Goal: Task Accomplishment & Management: Manage account settings

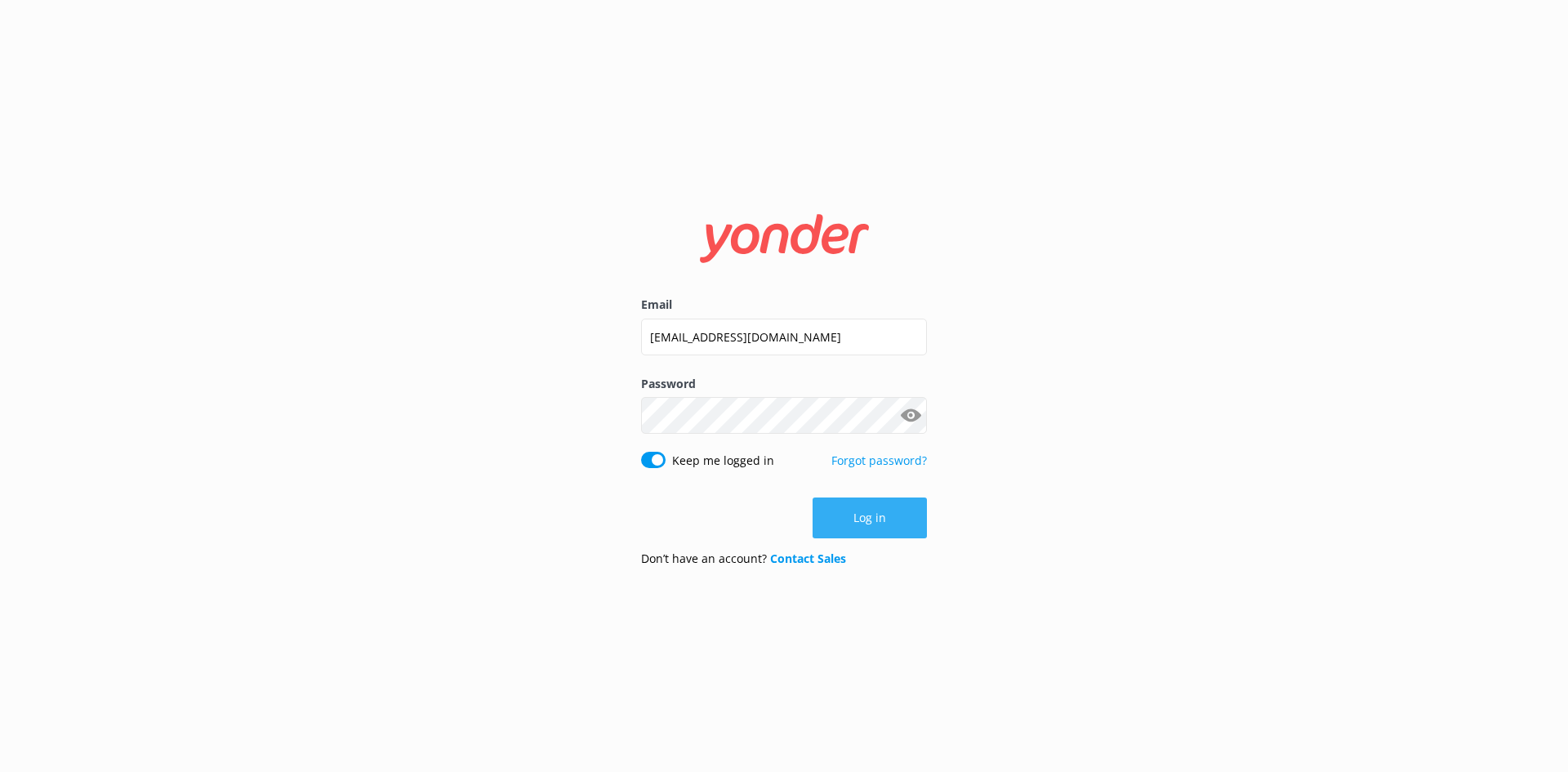
click at [860, 521] on button "Log in" at bounding box center [869, 518] width 114 height 41
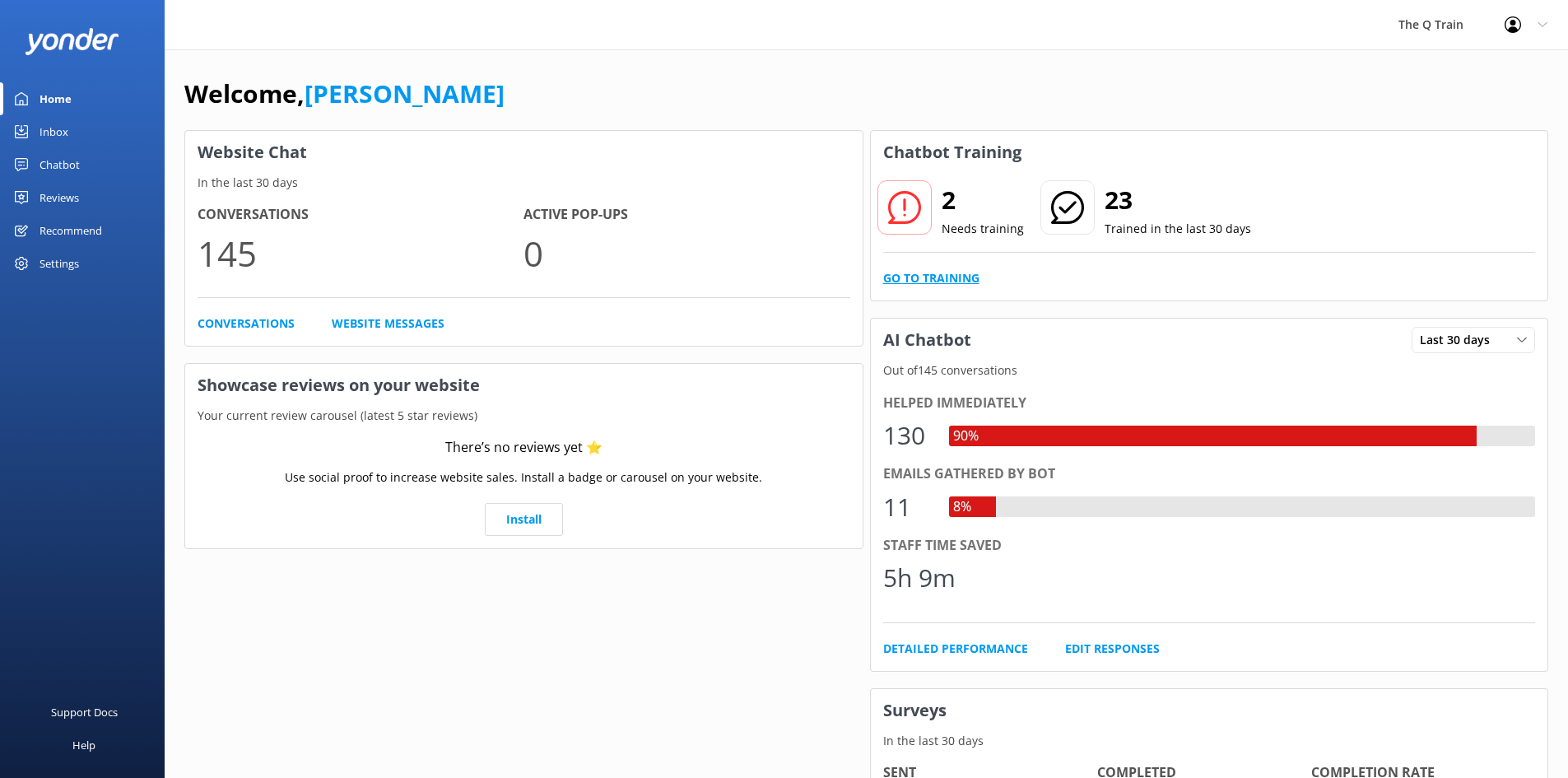
click at [927, 279] on link "Go to Training" at bounding box center [931, 278] width 96 height 18
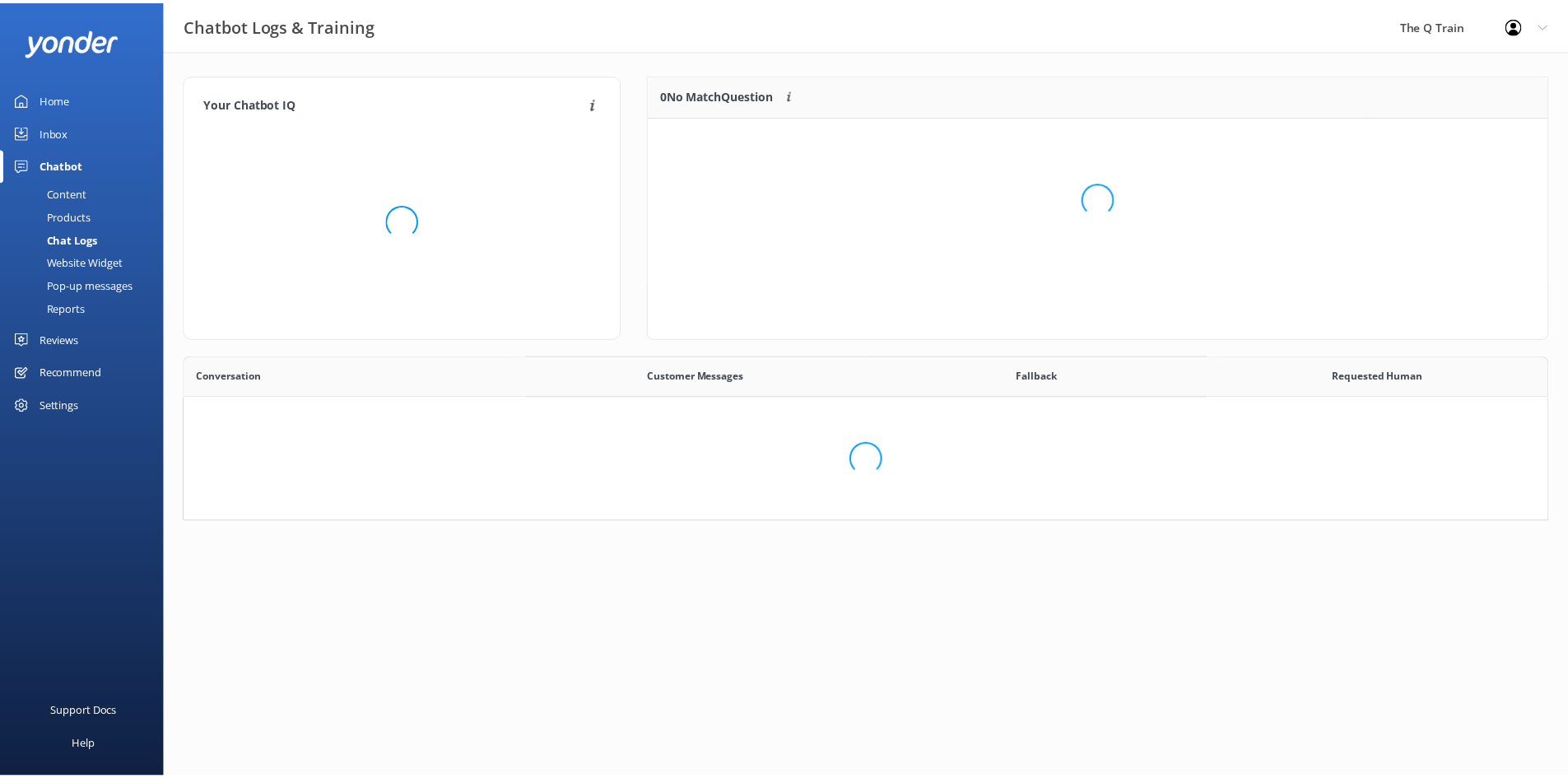
scroll to position [112, 886]
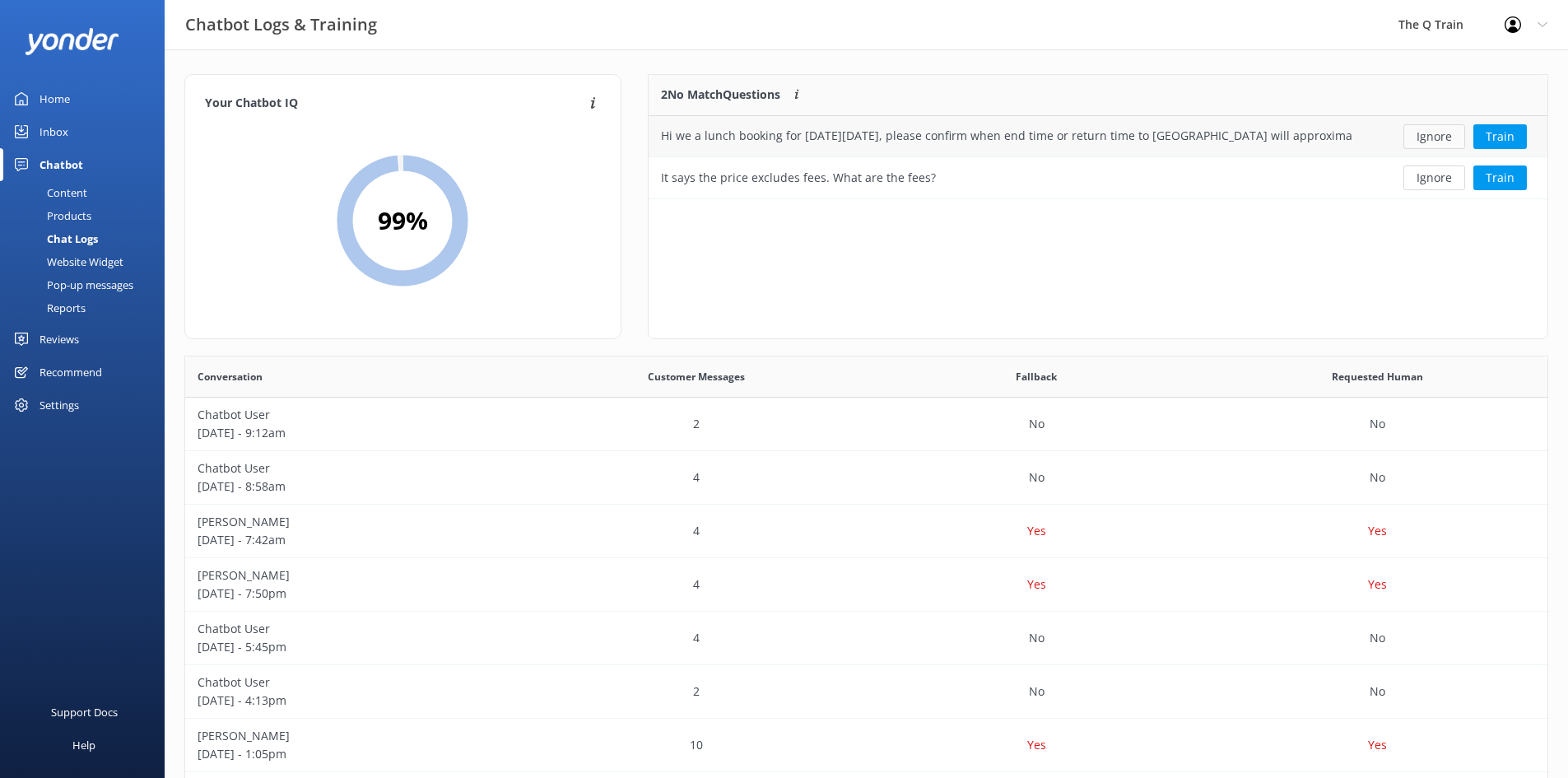
click at [1432, 139] on button "Ignore" at bounding box center [1434, 136] width 62 height 24
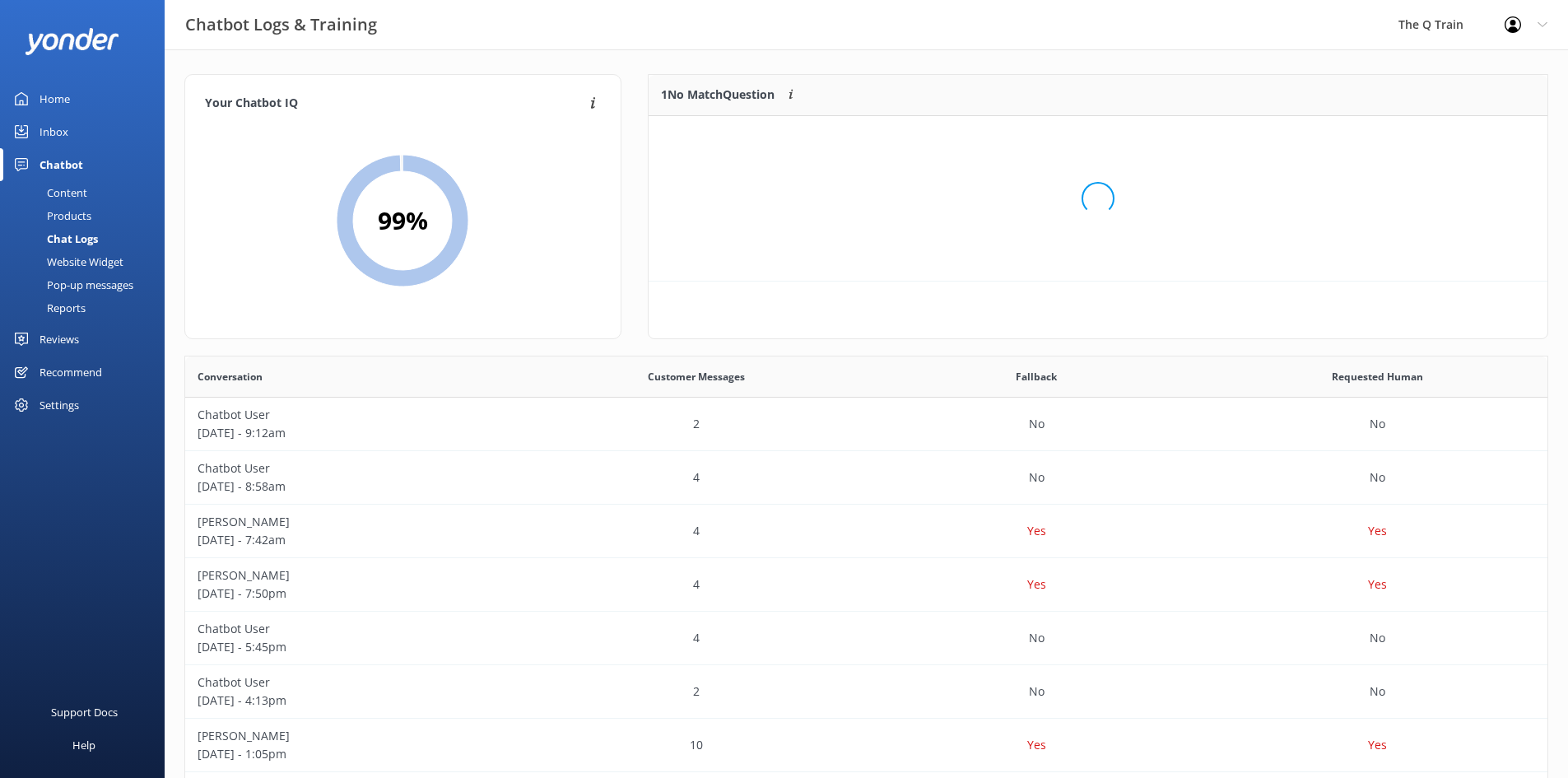
scroll to position [71, 886]
click at [1444, 139] on button "Ignore" at bounding box center [1434, 136] width 62 height 24
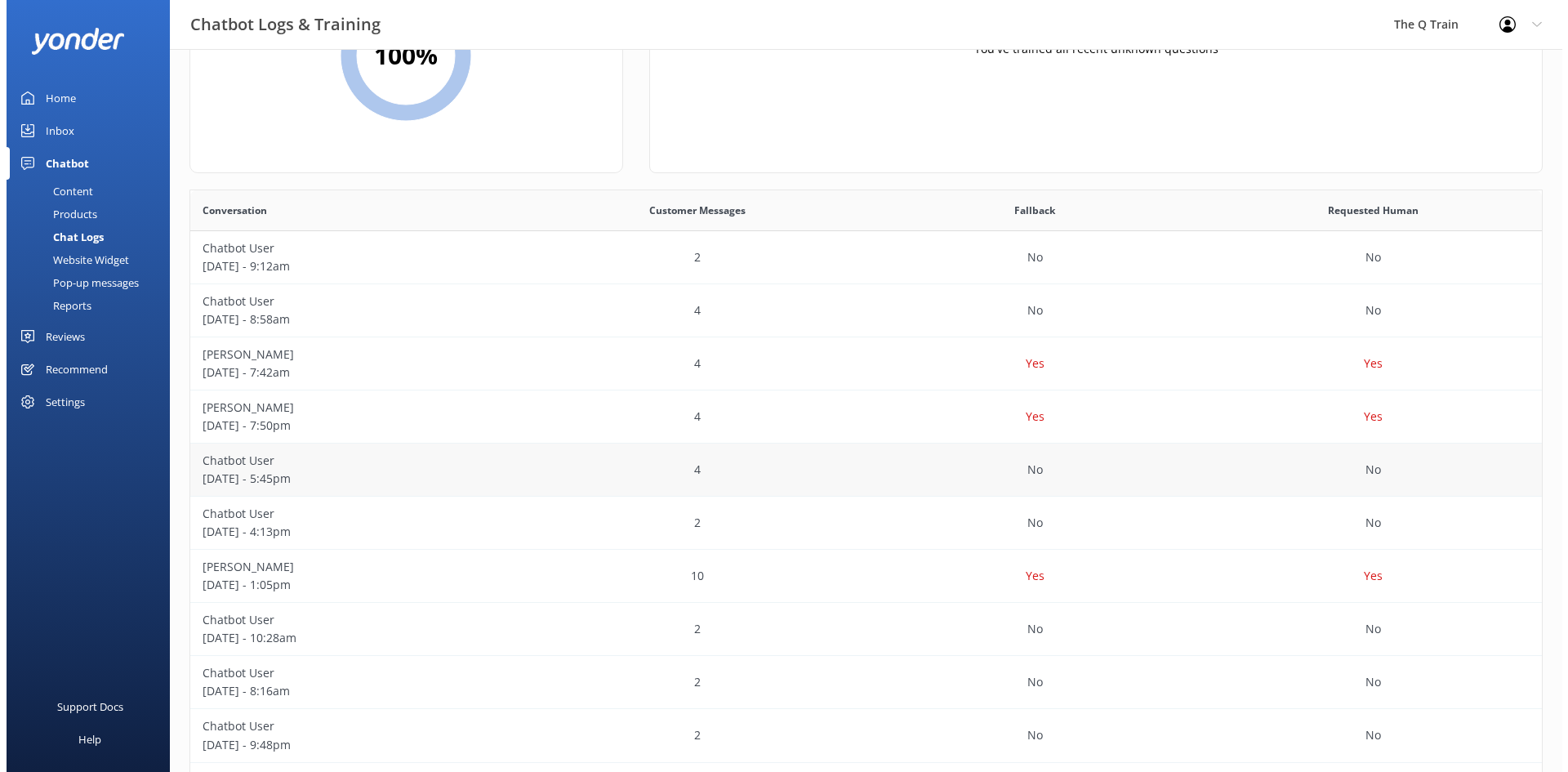
scroll to position [0, 0]
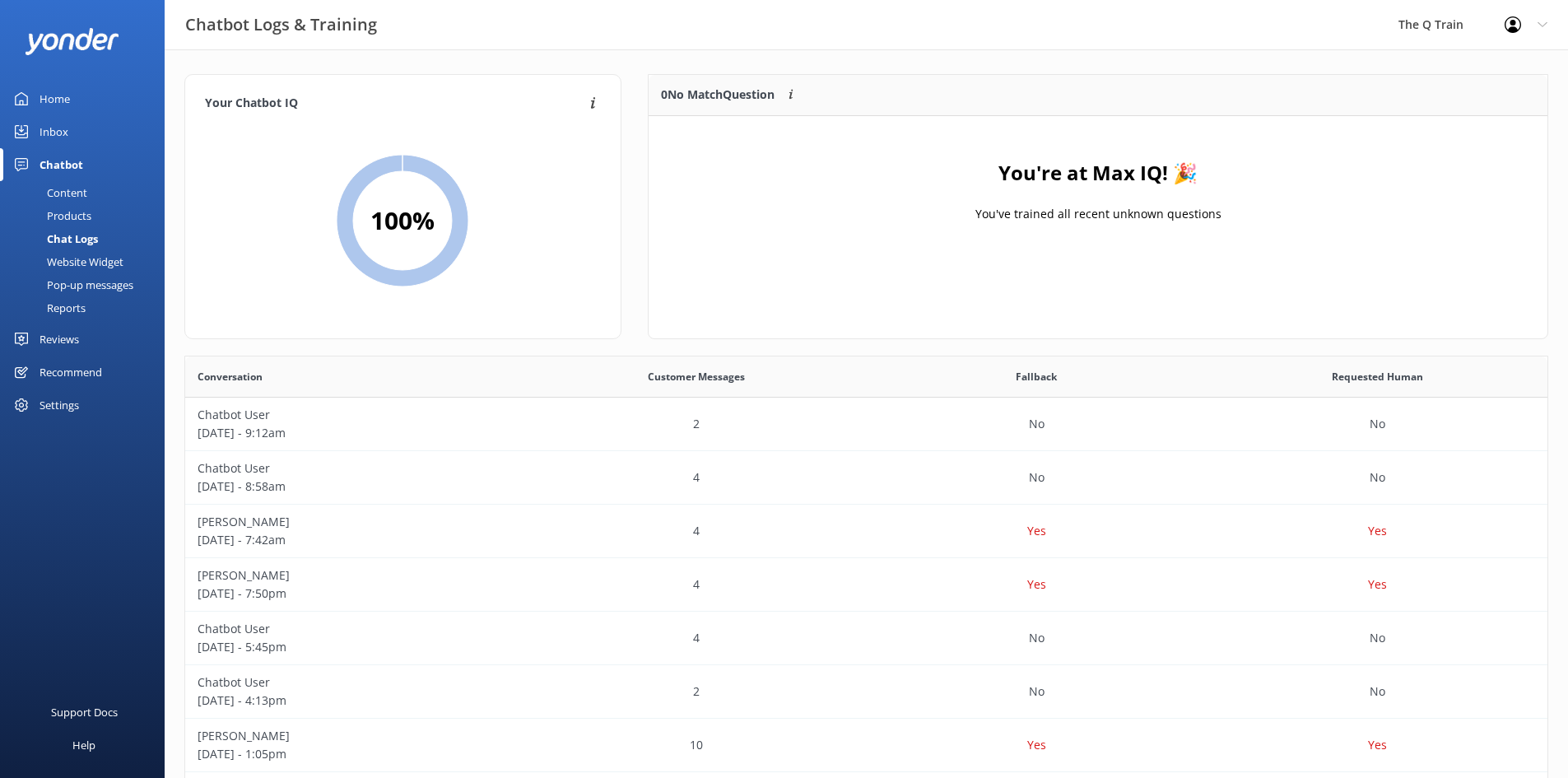
click at [65, 192] on div "Content" at bounding box center [49, 192] width 77 height 23
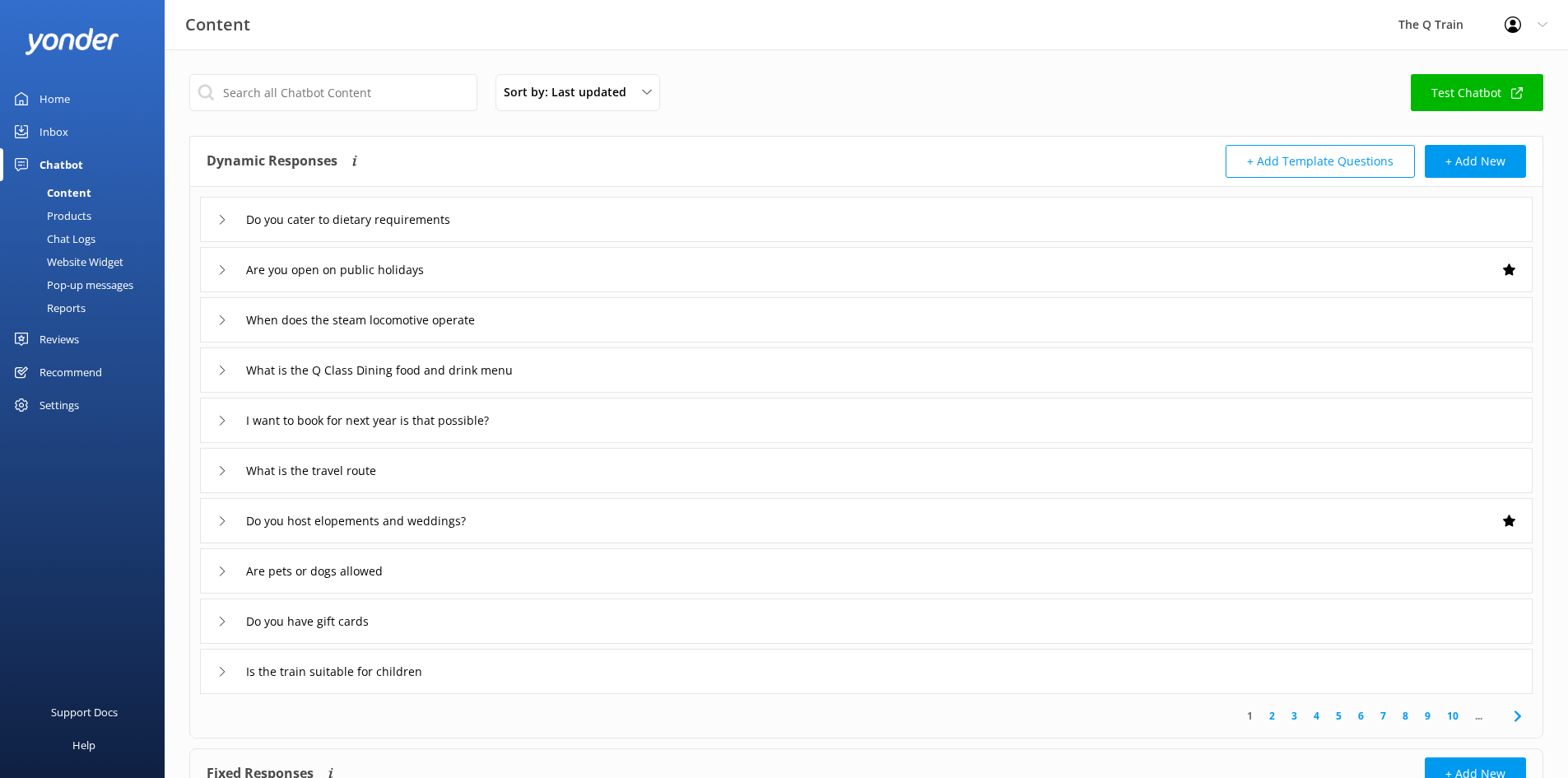
click at [58, 129] on div "Inbox" at bounding box center [54, 131] width 29 height 33
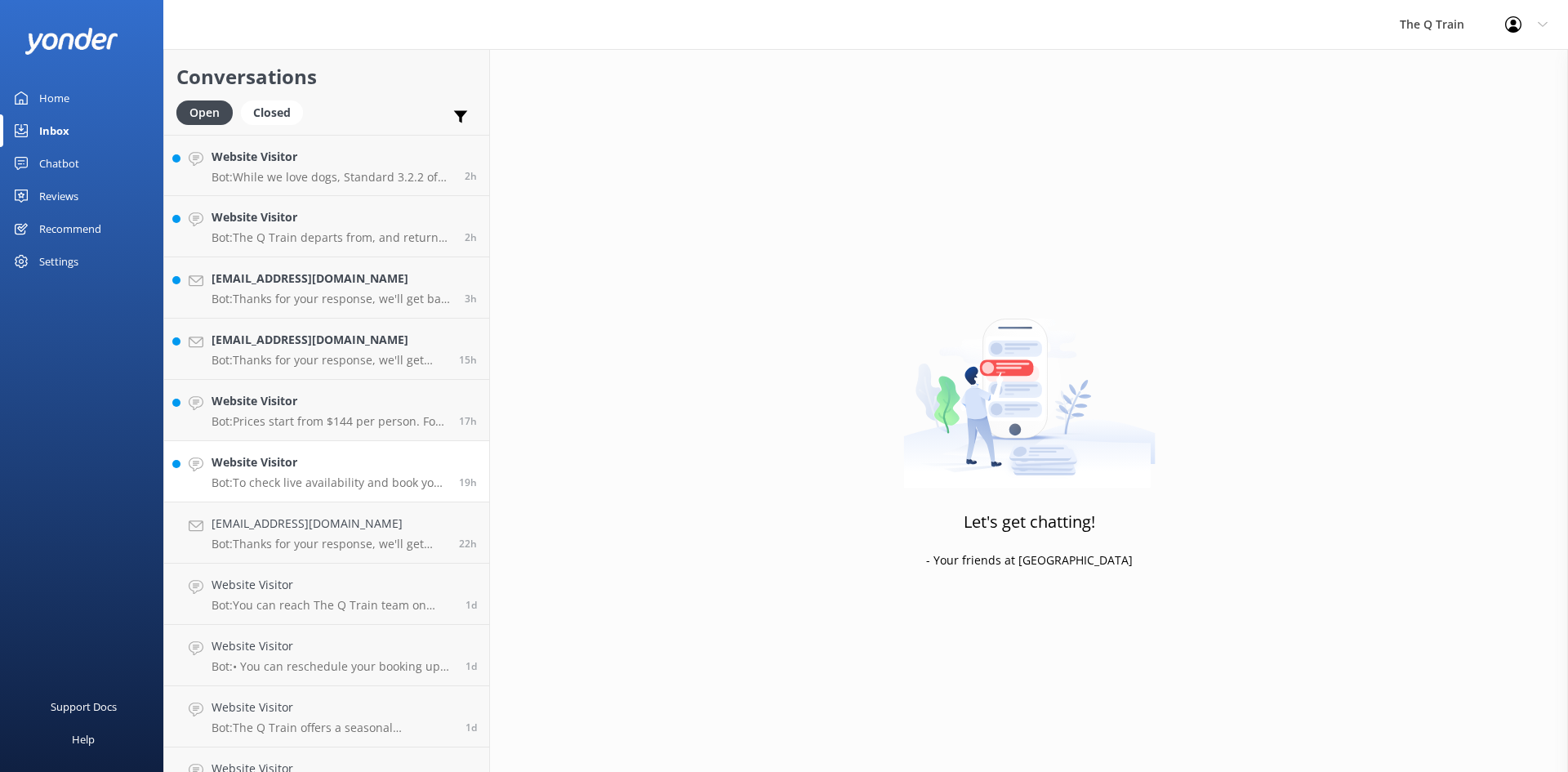
click at [305, 467] on h4 "Website Visitor" at bounding box center [328, 462] width 235 height 18
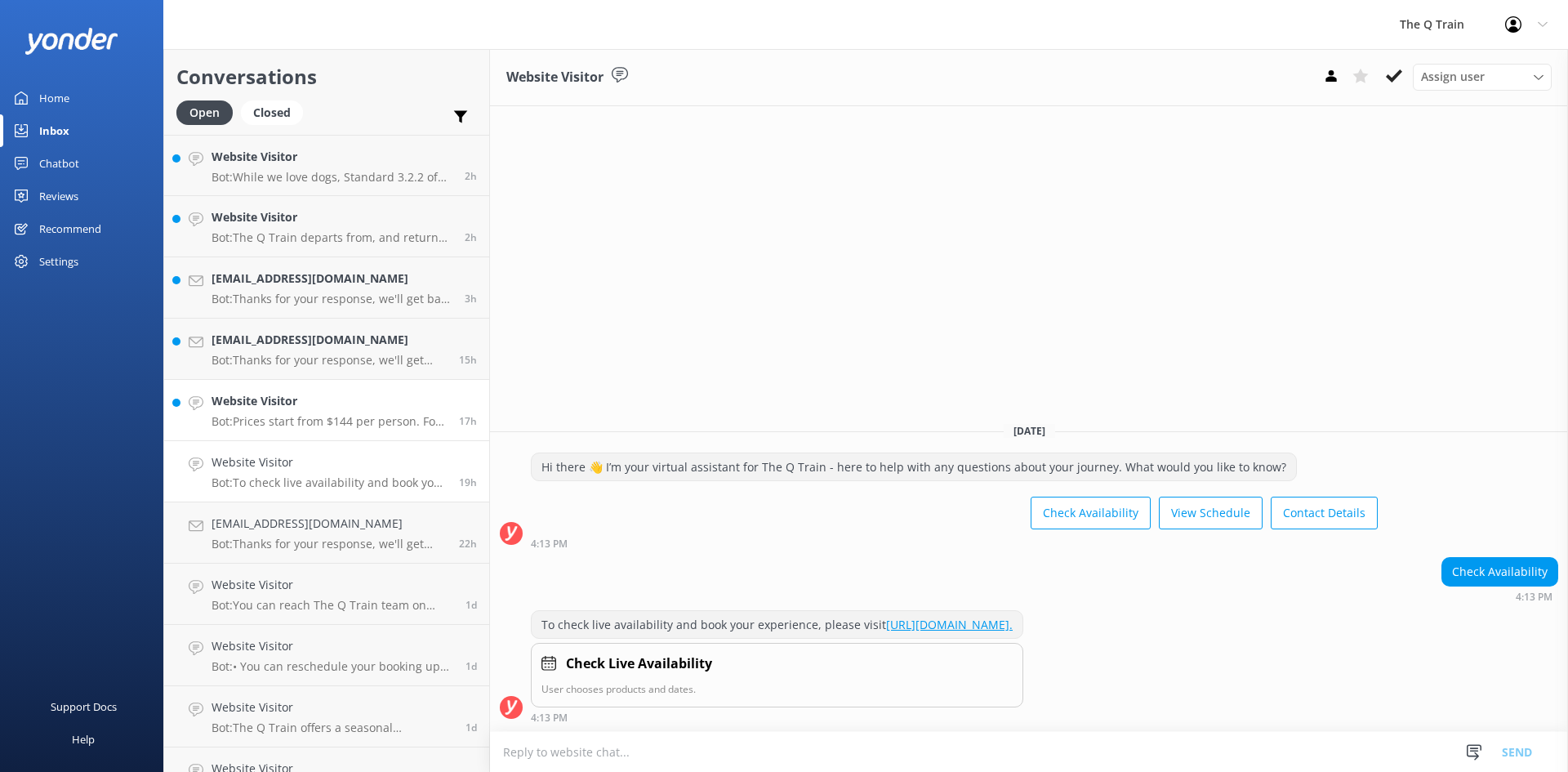
click at [283, 406] on h4 "Website Visitor" at bounding box center [328, 401] width 235 height 18
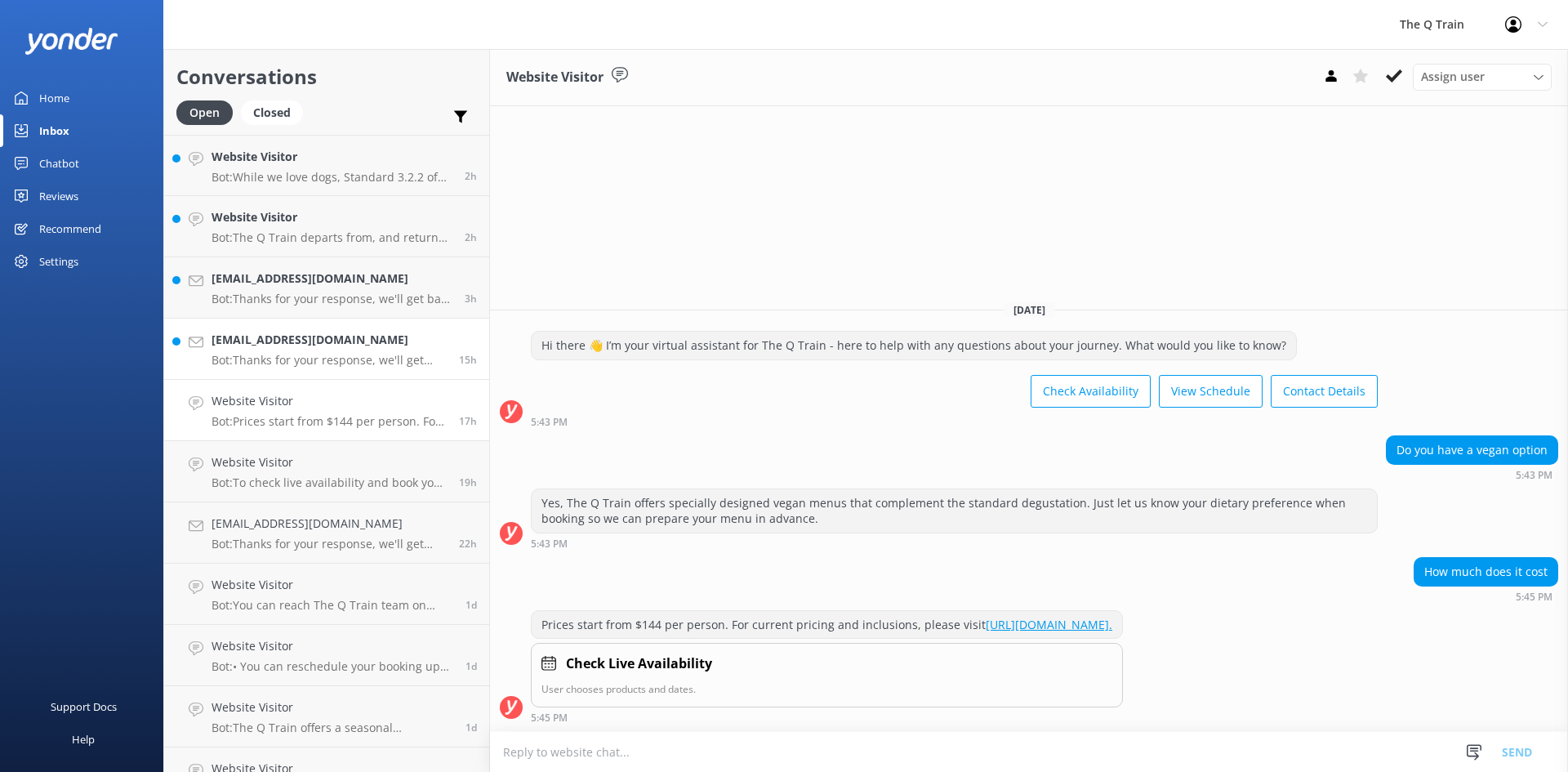
click at [299, 351] on div "[EMAIL_ADDRESS][DOMAIN_NAME] Bot: Thanks for your response, we'll get back to y…" at bounding box center [328, 349] width 235 height 36
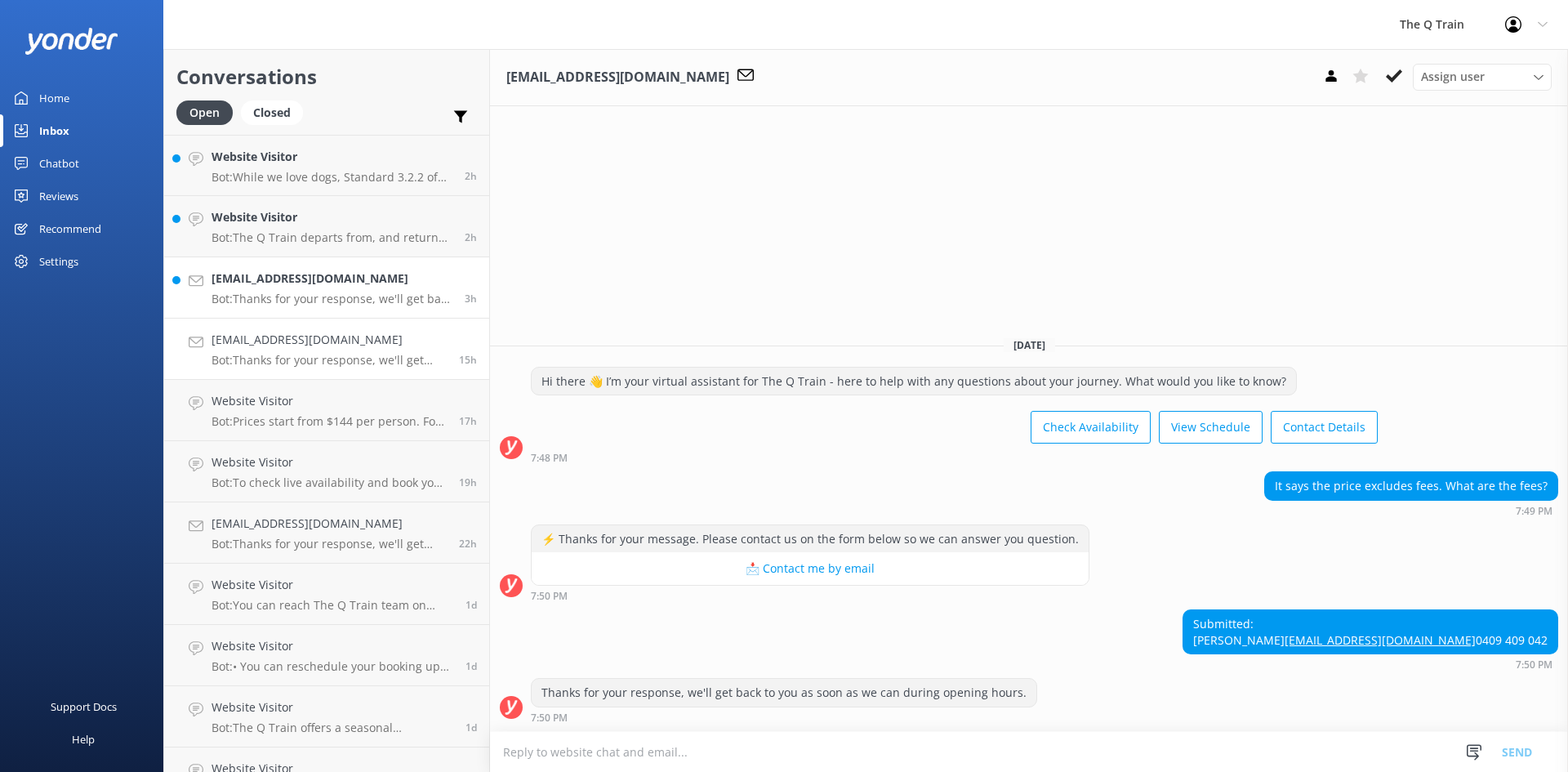
click at [262, 290] on div "[EMAIL_ADDRESS][DOMAIN_NAME] Bot: Thanks for your response, we'll get back to y…" at bounding box center [332, 287] width 241 height 36
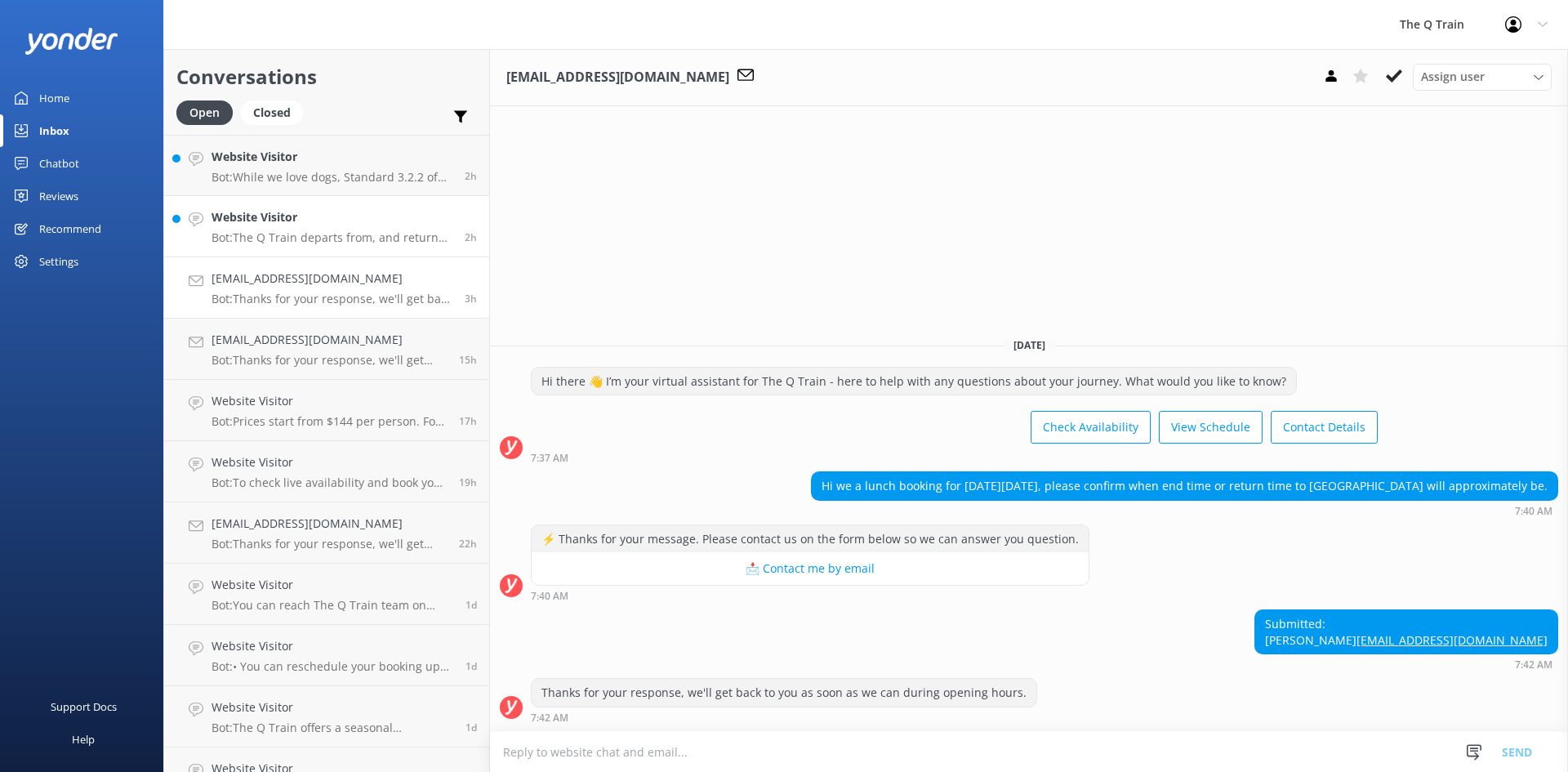
click at [278, 228] on div "Website Visitor Bot: The Q Train departs from, and returns to, [GEOGRAPHIC_DATA…" at bounding box center [332, 226] width 241 height 36
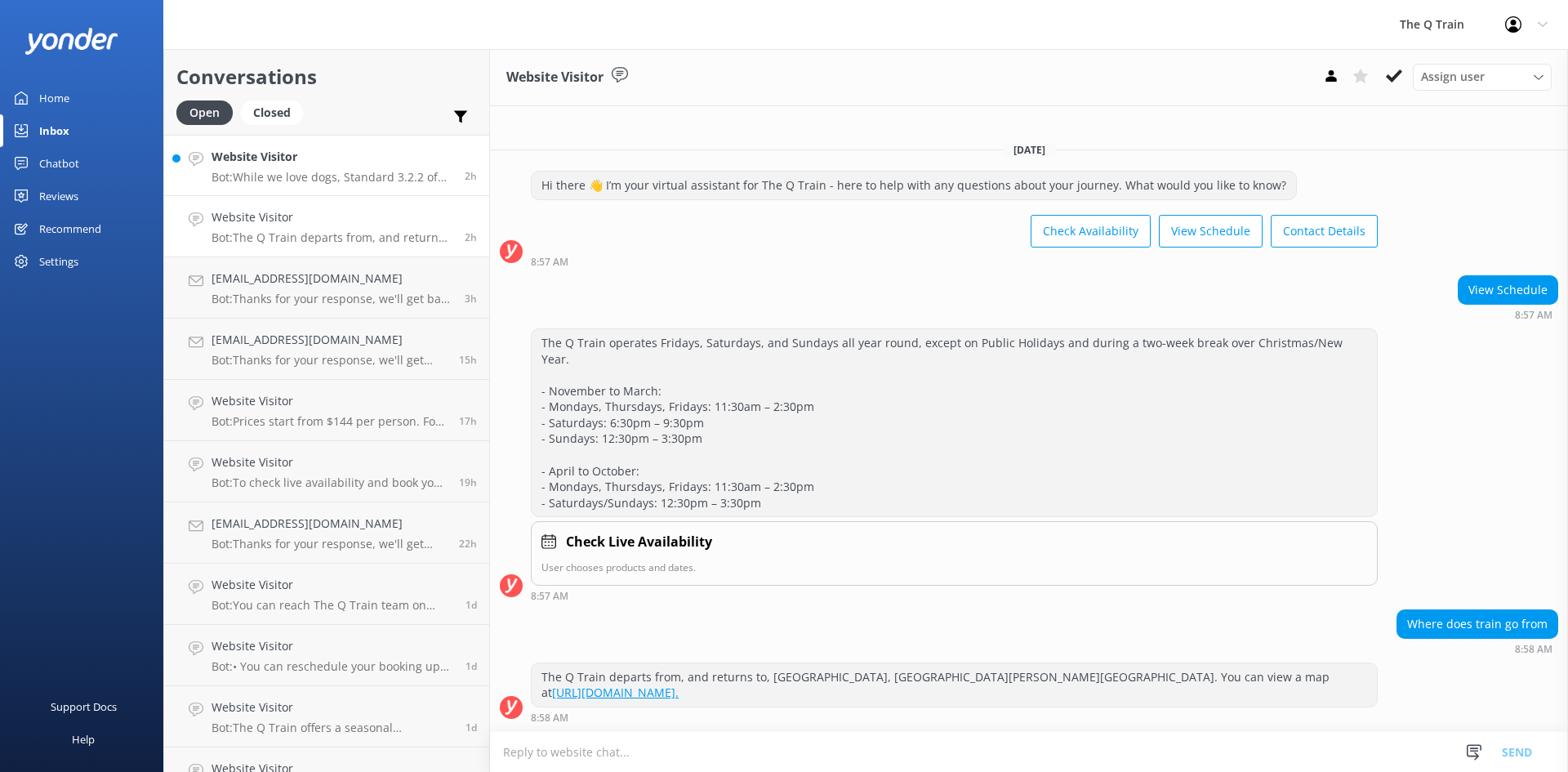
click at [285, 154] on h4 "Website Visitor" at bounding box center [332, 157] width 241 height 18
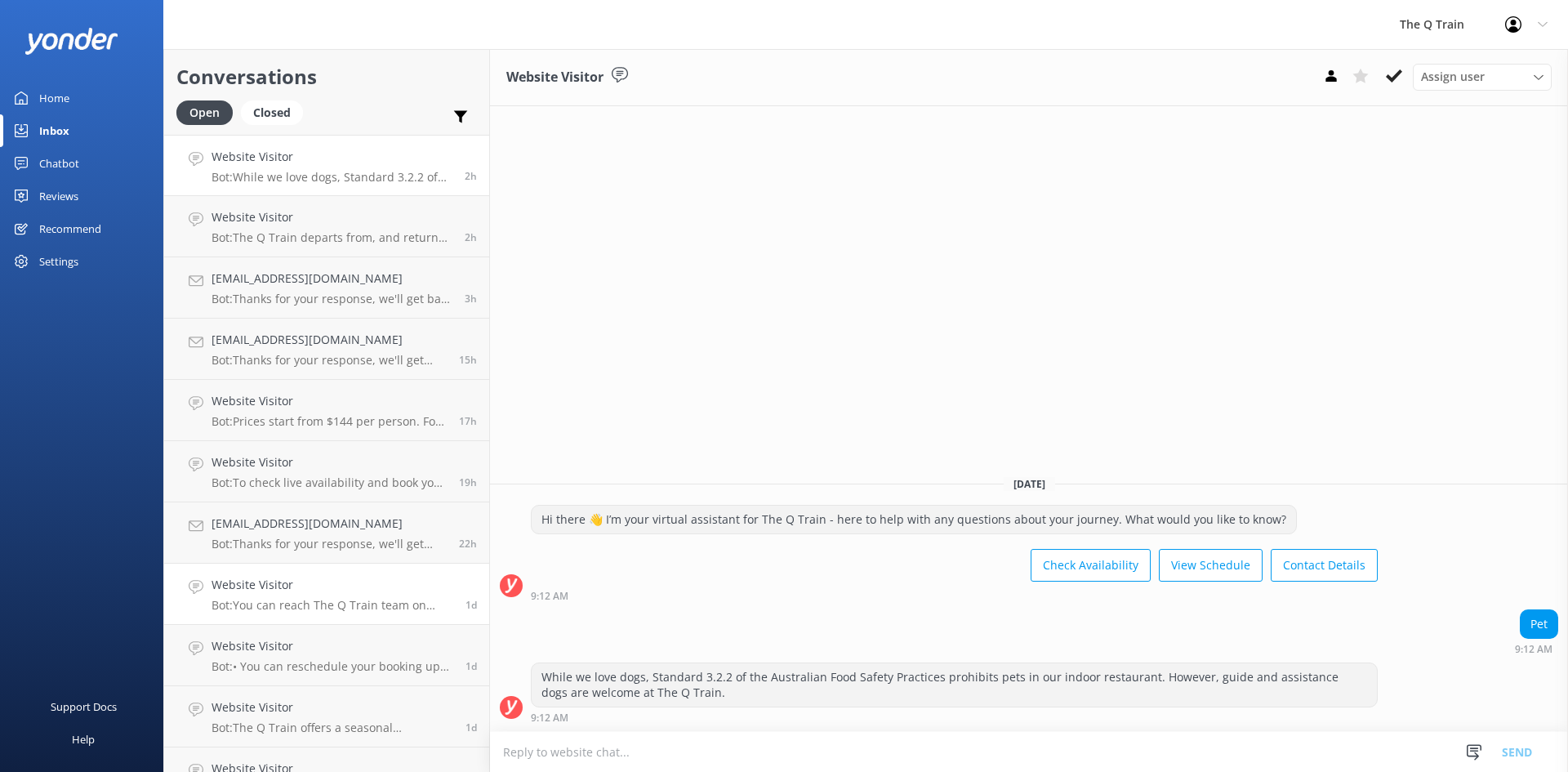
click at [319, 595] on div "Website Visitor Bot: You can reach The Q Train team on [PHONE_NUMBER] or email …" at bounding box center [332, 594] width 242 height 36
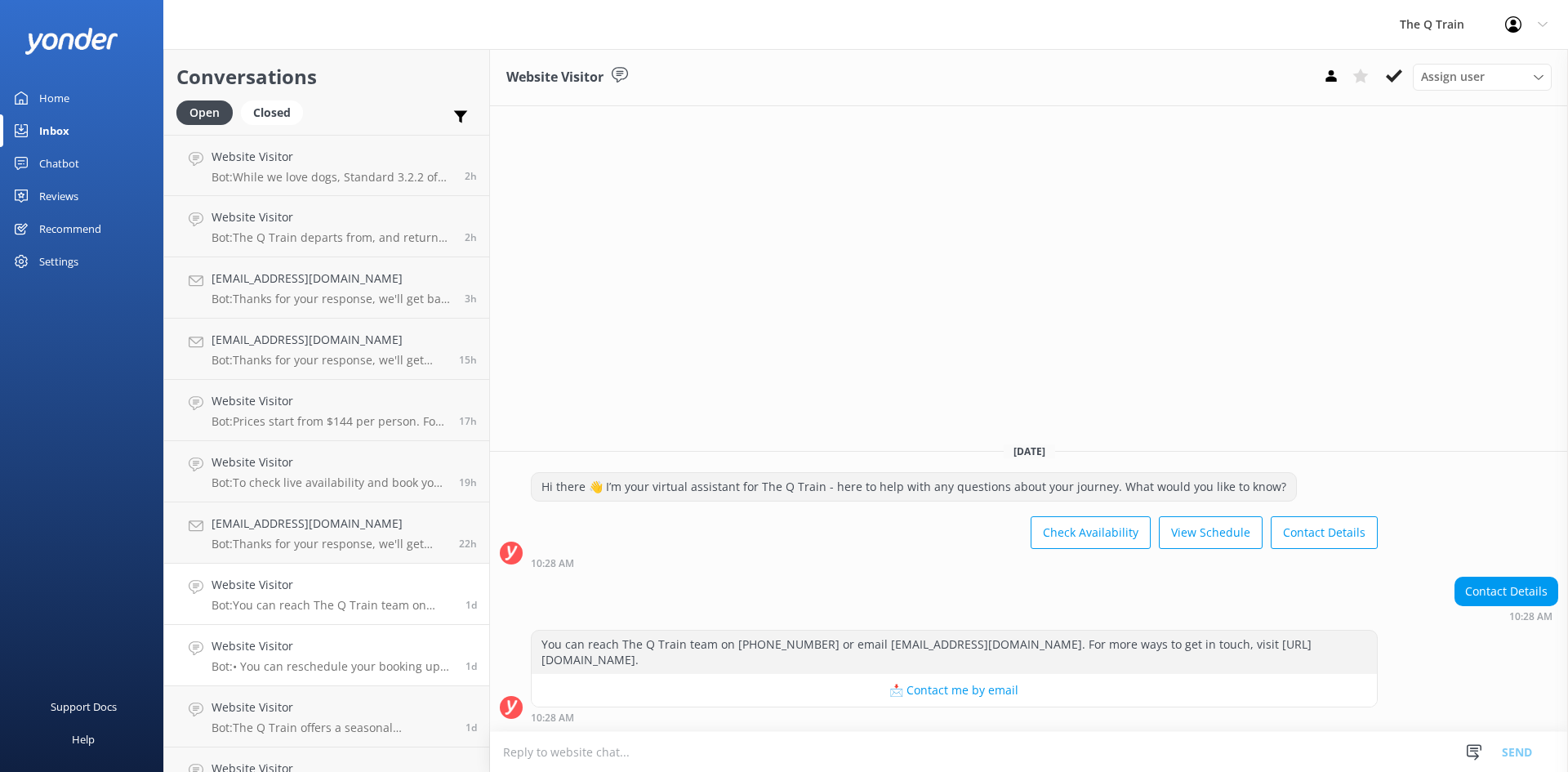
click at [311, 643] on h4 "Website Visitor" at bounding box center [332, 646] width 242 height 18
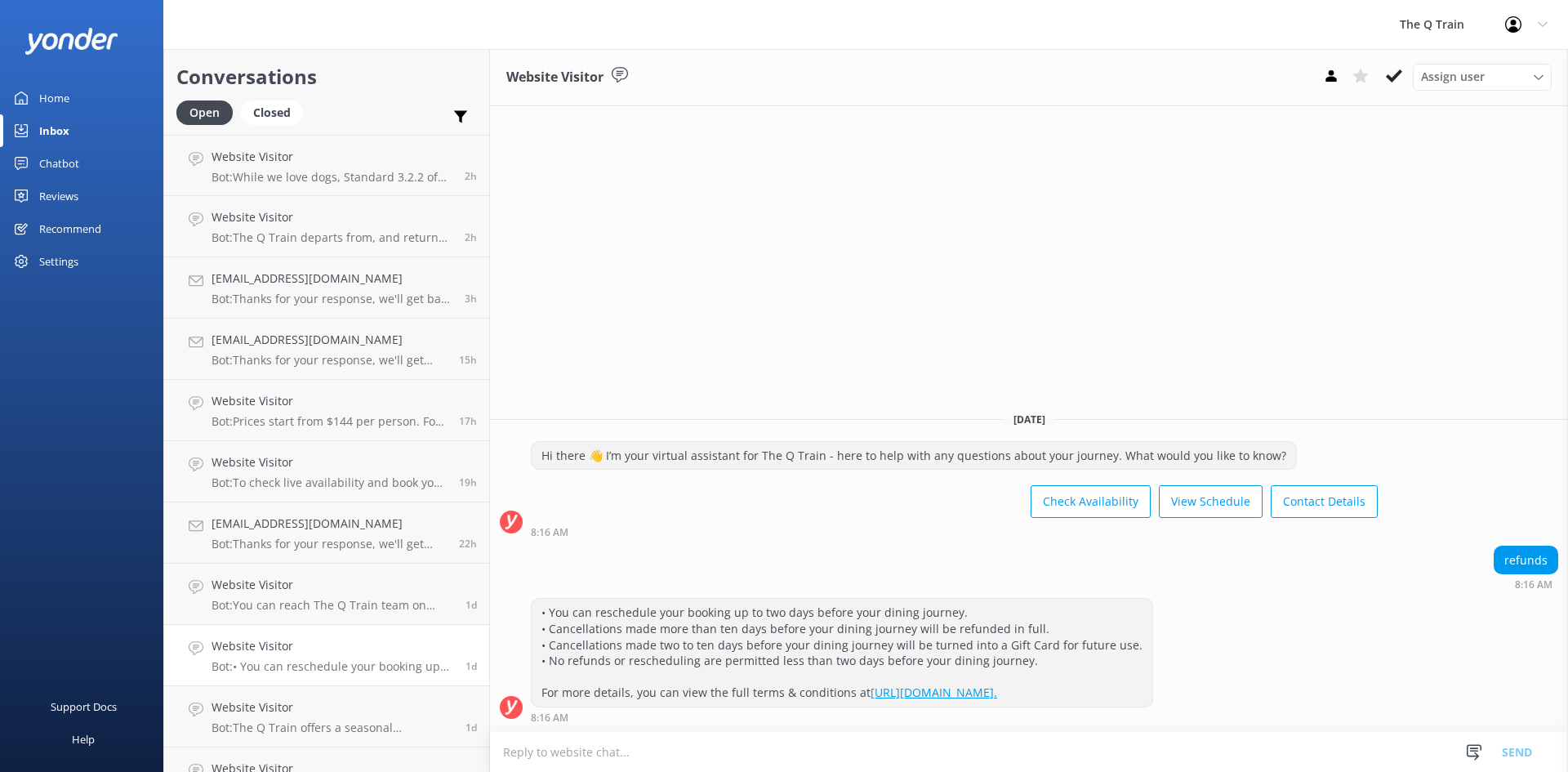
click at [69, 97] on div "Home" at bounding box center [54, 97] width 30 height 33
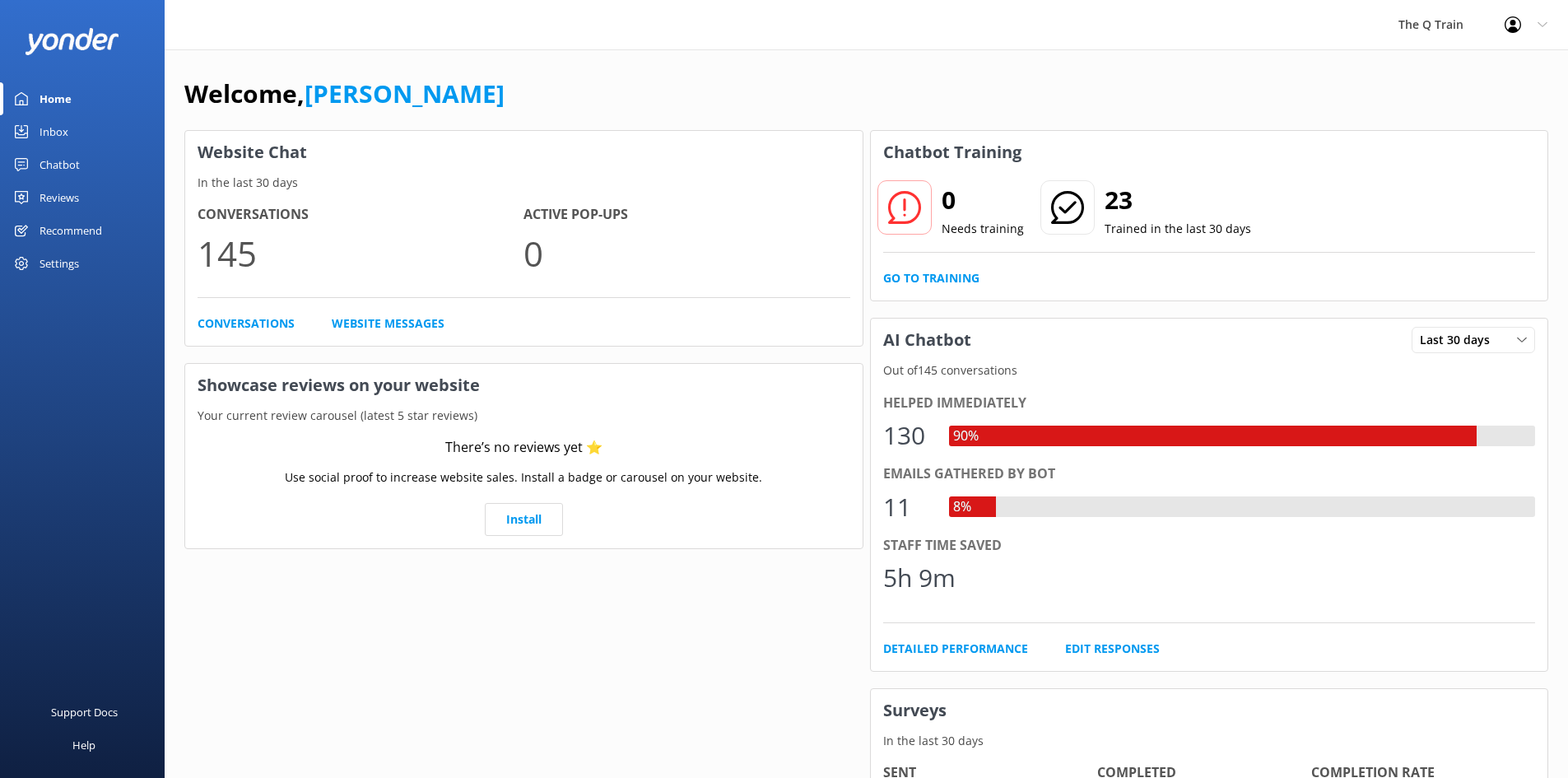
click at [657, 64] on div "Welcome, [PERSON_NAME] Website Chat In the last 30 days Conversations 145 Activ…" at bounding box center [866, 566] width 1403 height 1033
click at [70, 163] on div "Chatbot" at bounding box center [59, 165] width 40 height 33
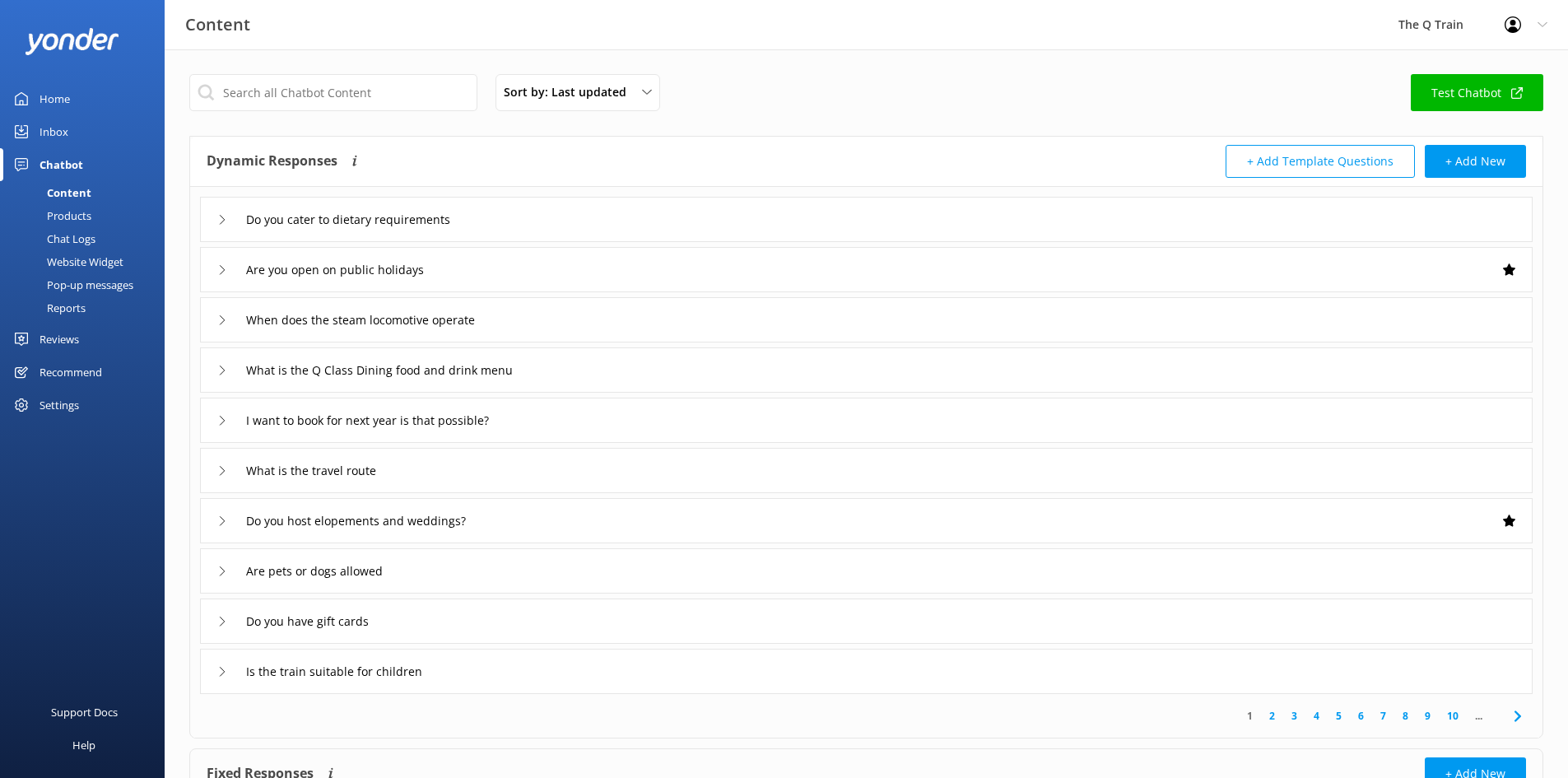
click at [80, 309] on div "Reports" at bounding box center [48, 308] width 76 height 23
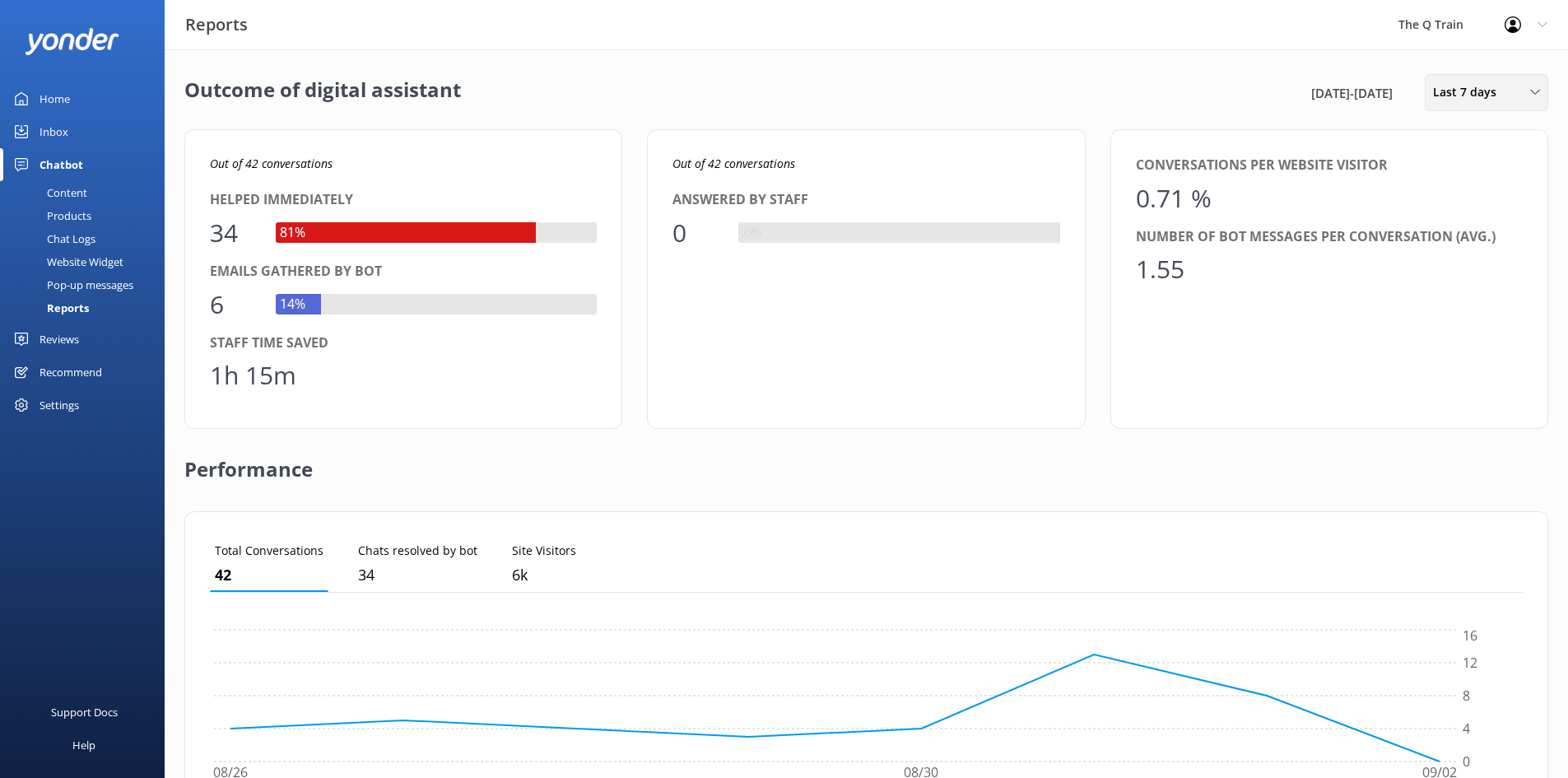
click at [1462, 103] on div "Last 7 days Last 7 days Last 30 days Last month Last 90 days Last 180 days Cust…" at bounding box center [1486, 92] width 123 height 37
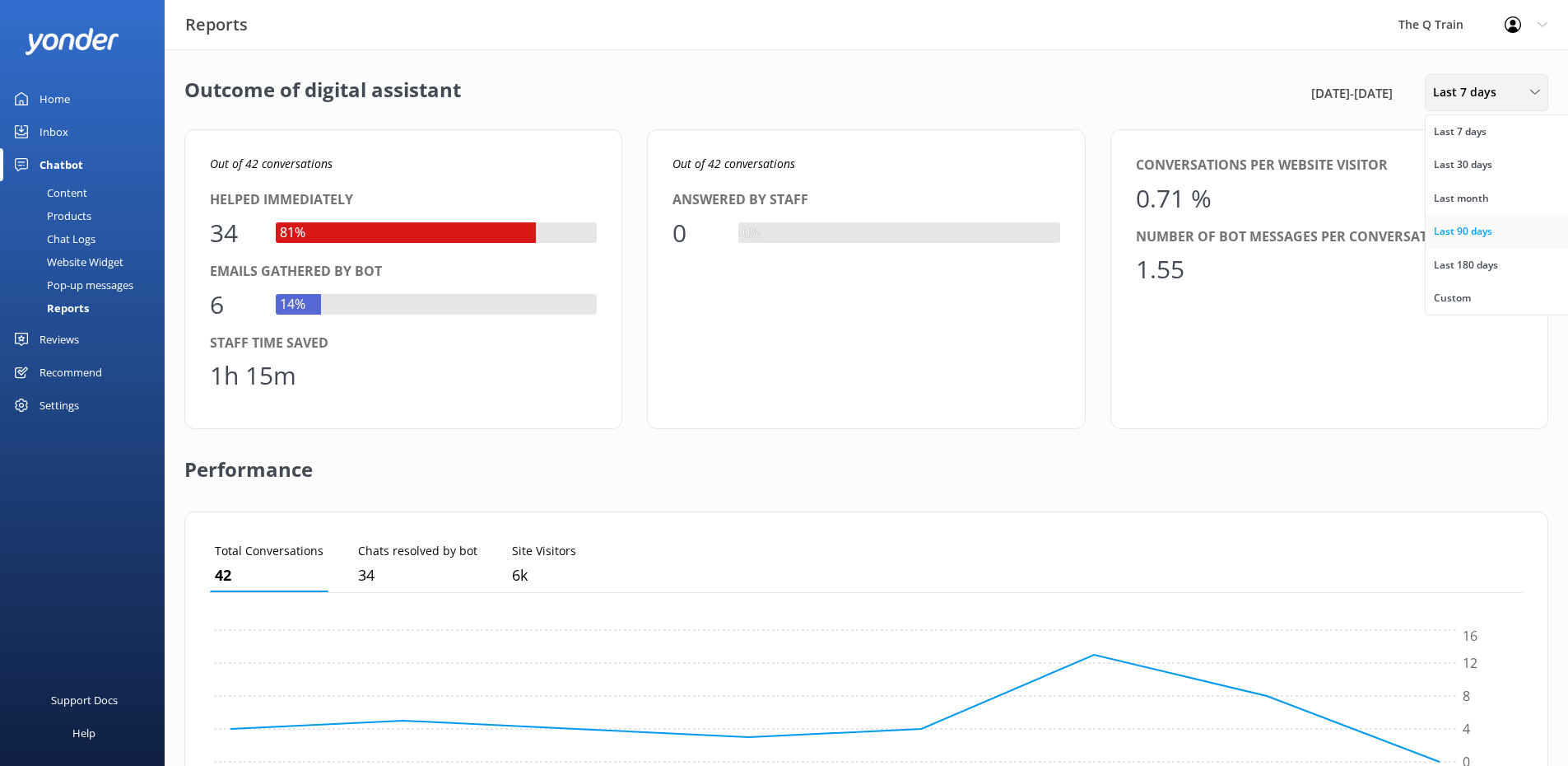
click at [1443, 233] on div "Last 90 days" at bounding box center [1463, 231] width 58 height 16
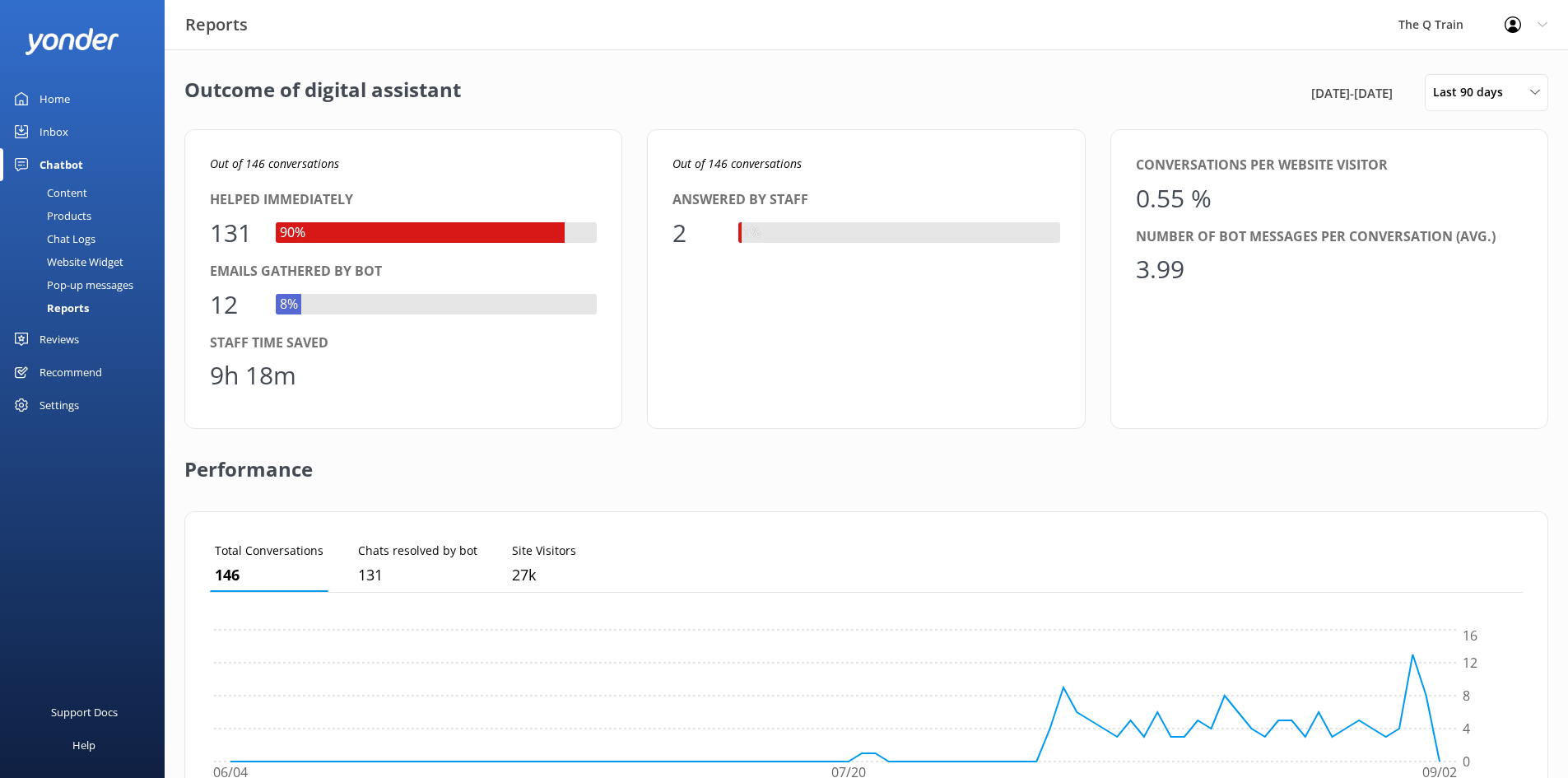
click at [50, 97] on div "Home" at bounding box center [55, 98] width 31 height 33
